Goal: Register for event/course

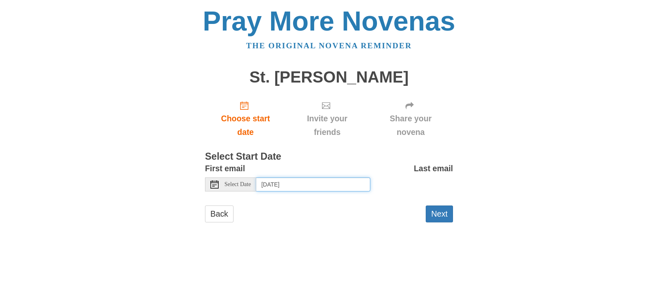
click at [293, 187] on input "Friday, October 3rd, 2025" at bounding box center [313, 185] width 114 height 14
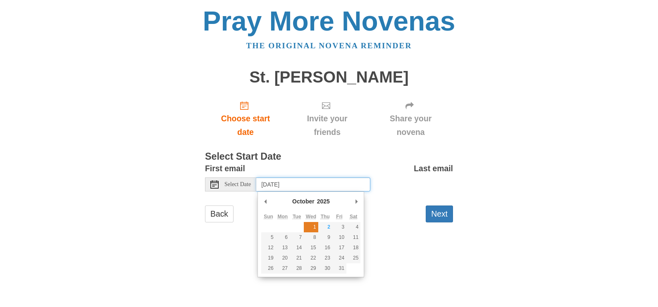
type input "Wednesday, October 1st"
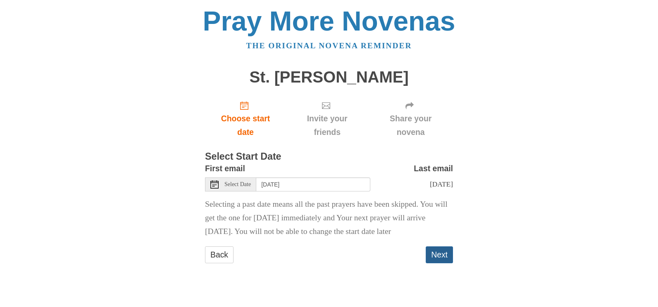
click at [444, 264] on button "Next" at bounding box center [439, 255] width 27 height 17
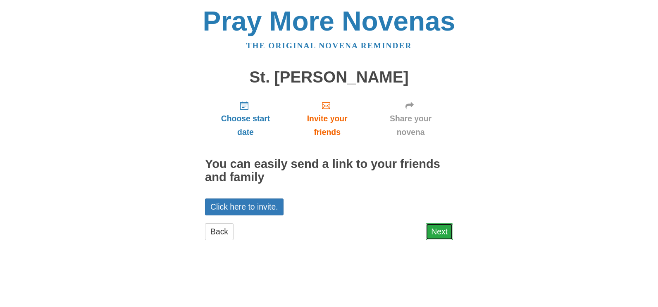
click at [438, 233] on link "Next" at bounding box center [439, 231] width 27 height 17
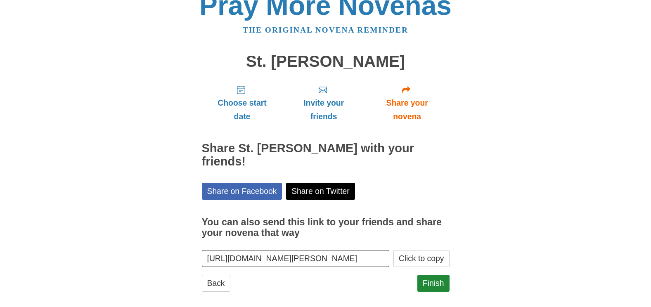
scroll to position [24, 0]
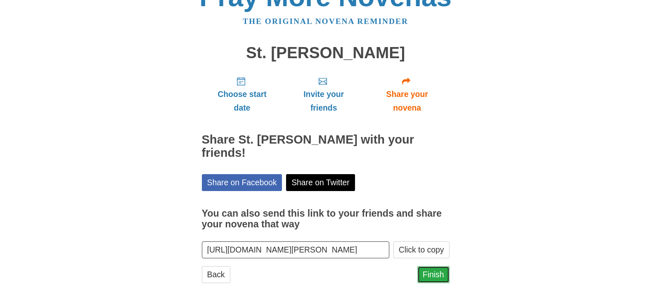
click at [434, 276] on link "Finish" at bounding box center [434, 274] width 32 height 17
